Goal: Task Accomplishment & Management: Use online tool/utility

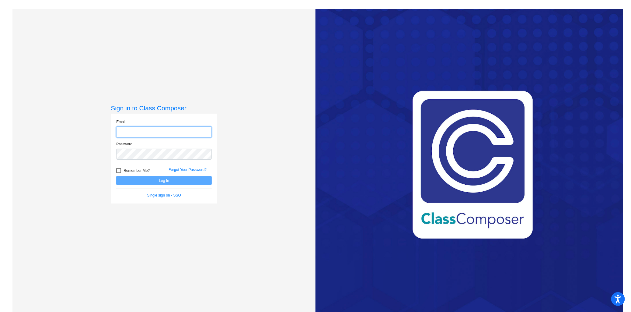
type input "[PERSON_NAME][EMAIL_ADDRESS][DOMAIN_NAME]"
click at [166, 181] on button "Log In" at bounding box center [164, 180] width 96 height 9
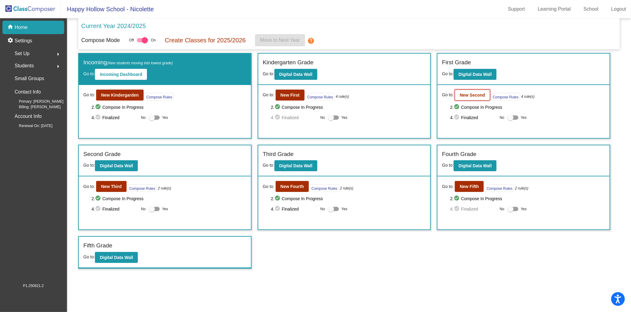
click at [476, 93] on b "New Second" at bounding box center [472, 95] width 25 height 5
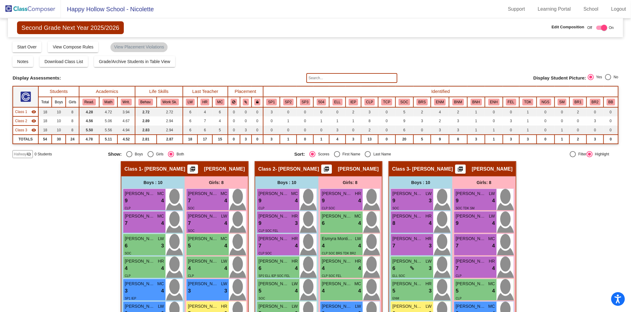
click at [37, 8] on img at bounding box center [30, 9] width 61 height 18
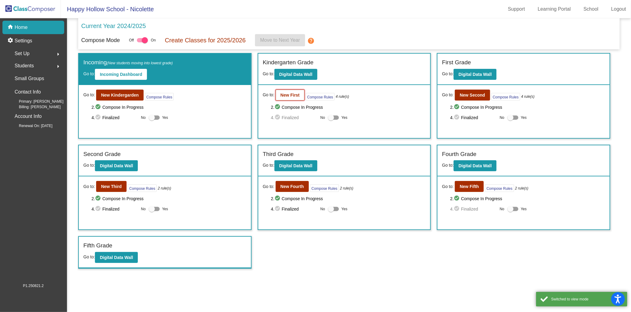
click at [291, 95] on b "New First" at bounding box center [290, 95] width 19 height 5
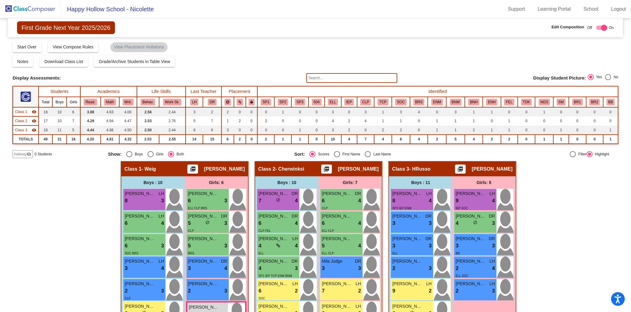
click at [23, 7] on img at bounding box center [30, 9] width 61 height 18
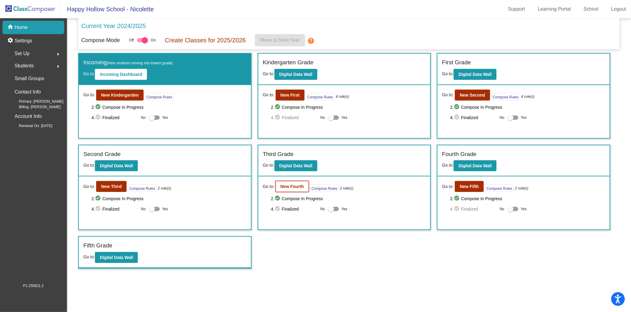
click at [294, 185] on b "New Fourth" at bounding box center [292, 186] width 23 height 5
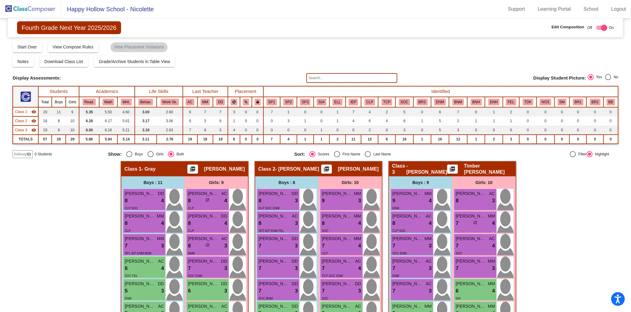
click at [31, 11] on img at bounding box center [30, 9] width 61 height 18
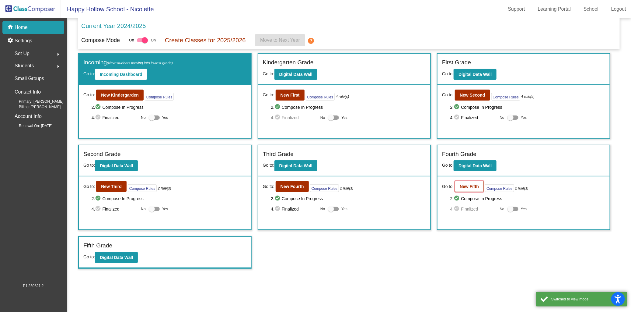
click at [471, 184] on b "New Fifth" at bounding box center [469, 186] width 19 height 5
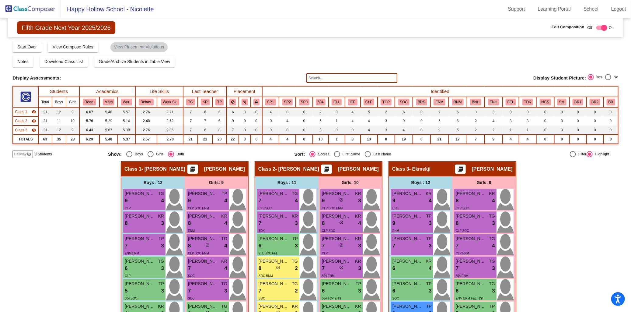
click at [32, 5] on img at bounding box center [30, 9] width 61 height 18
